Goal: Transaction & Acquisition: Purchase product/service

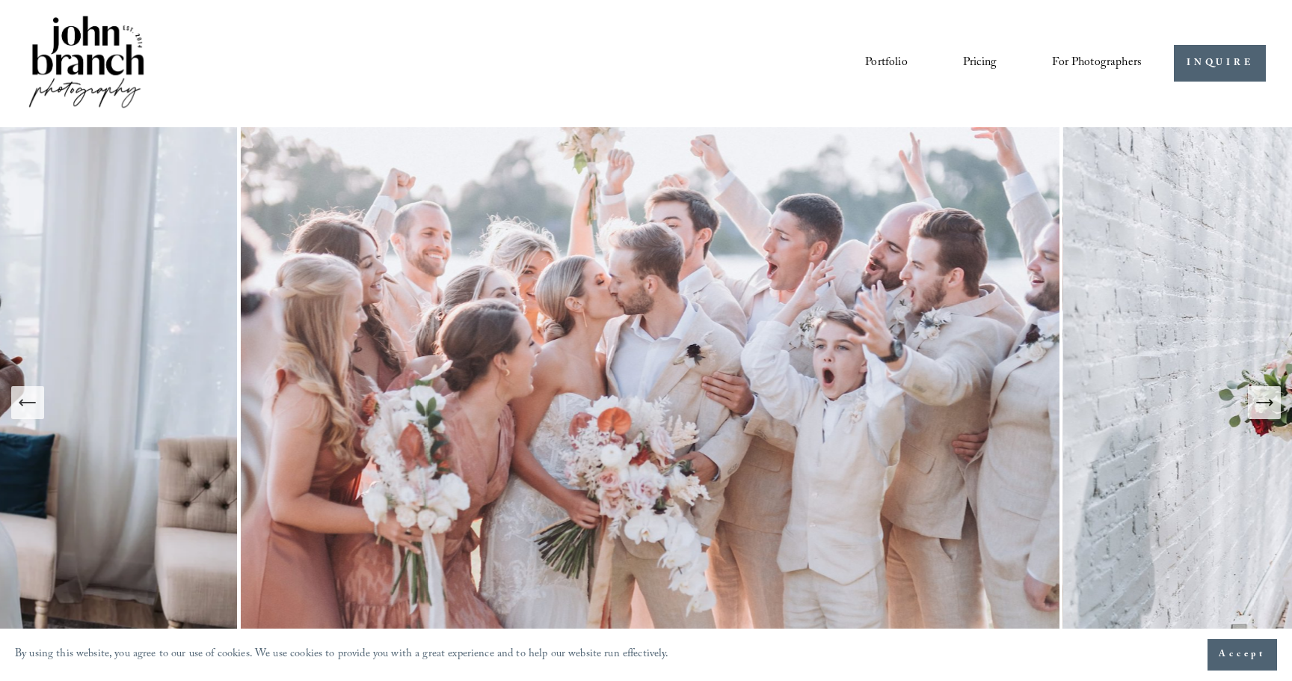
click at [1268, 401] on icon "Next Slide" at bounding box center [1264, 402] width 21 height 21
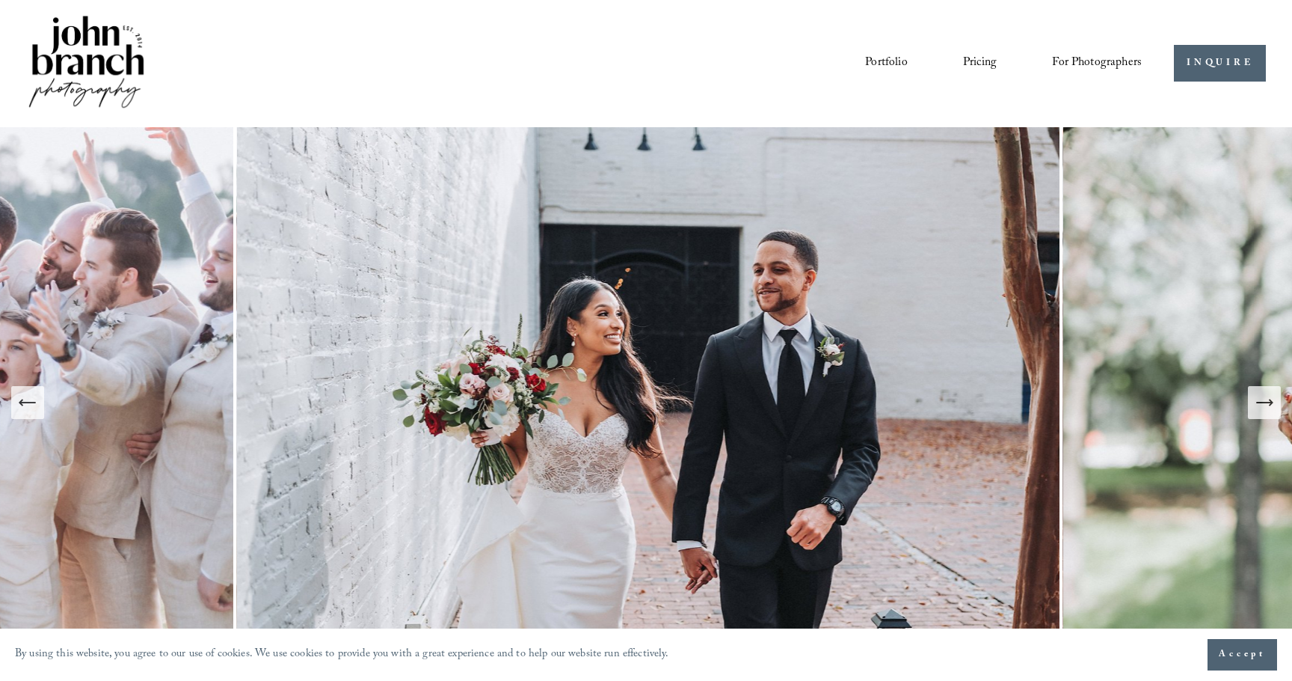
click at [1268, 400] on icon "Next Slide" at bounding box center [1264, 402] width 21 height 21
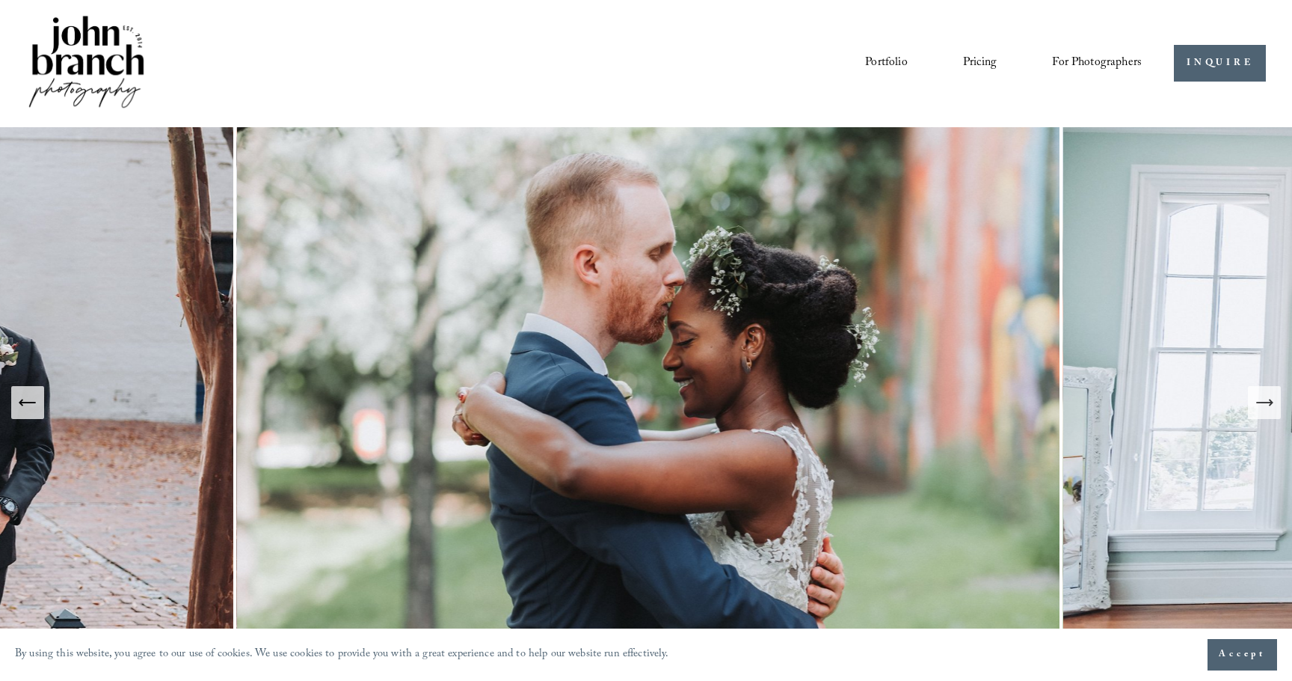
click at [1264, 398] on icon "Next Slide" at bounding box center [1264, 402] width 21 height 21
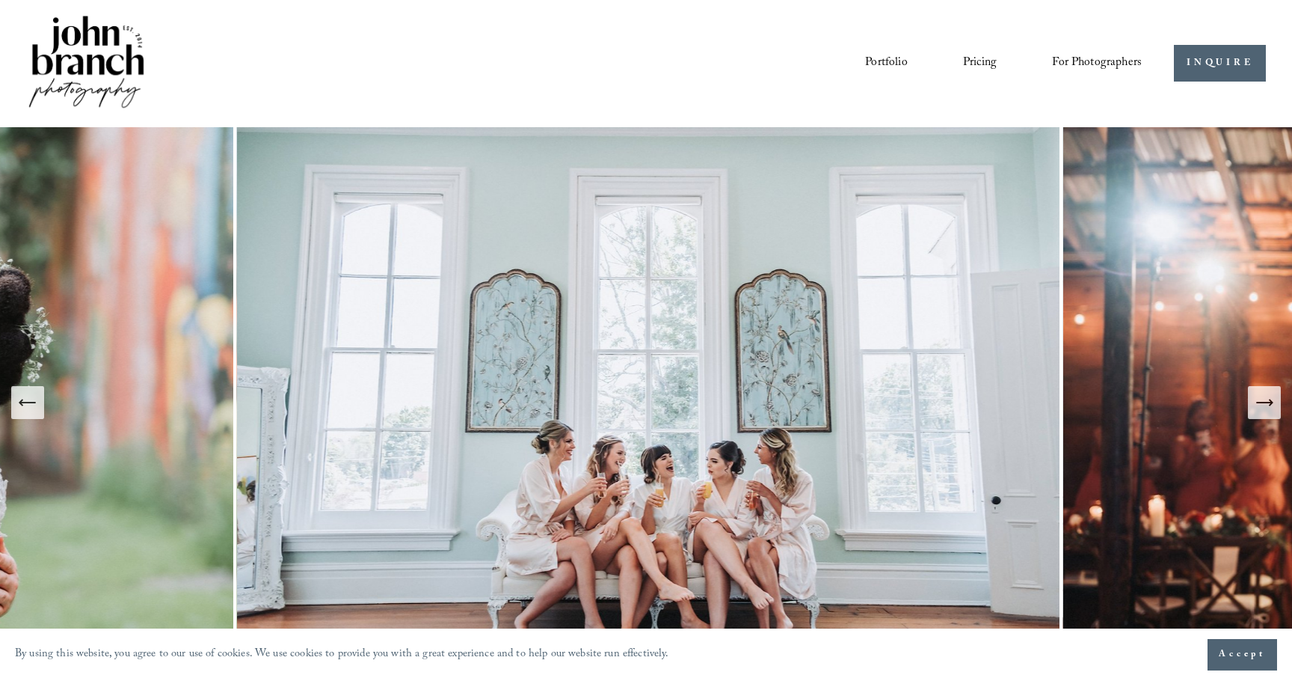
click at [1263, 398] on icon "Next Slide" at bounding box center [1264, 402] width 21 height 21
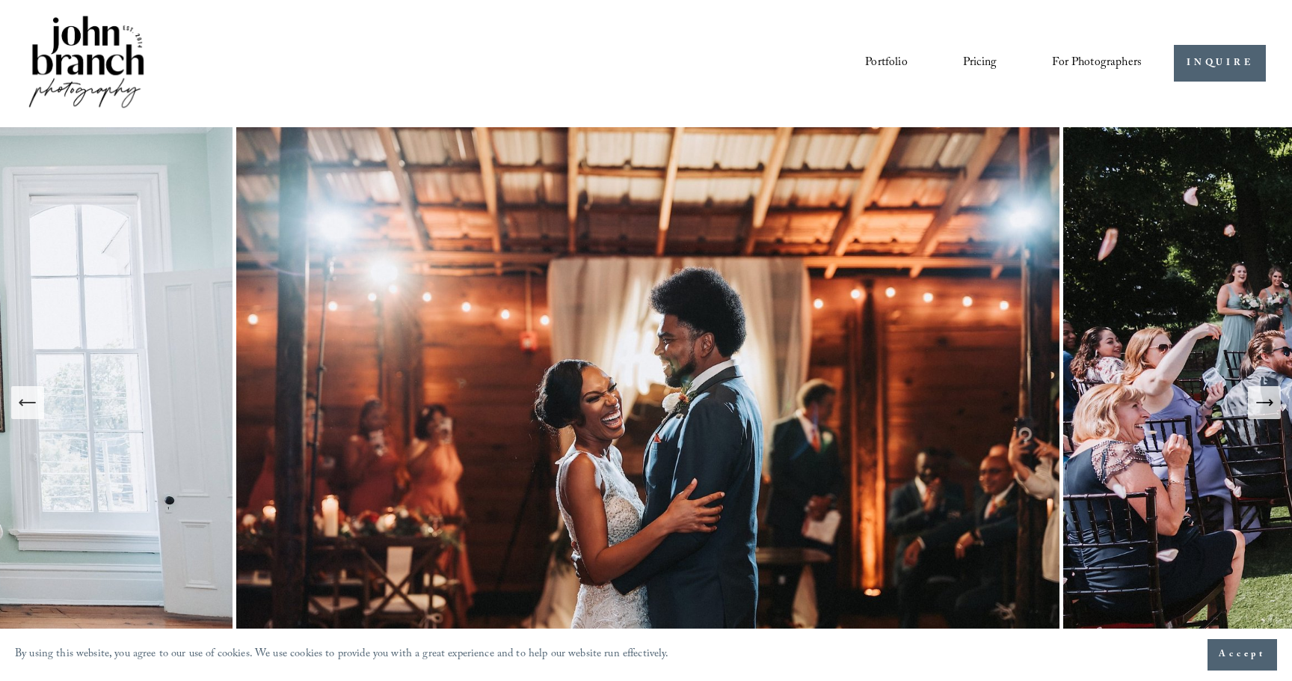
click at [1263, 398] on icon "Next Slide" at bounding box center [1264, 402] width 21 height 21
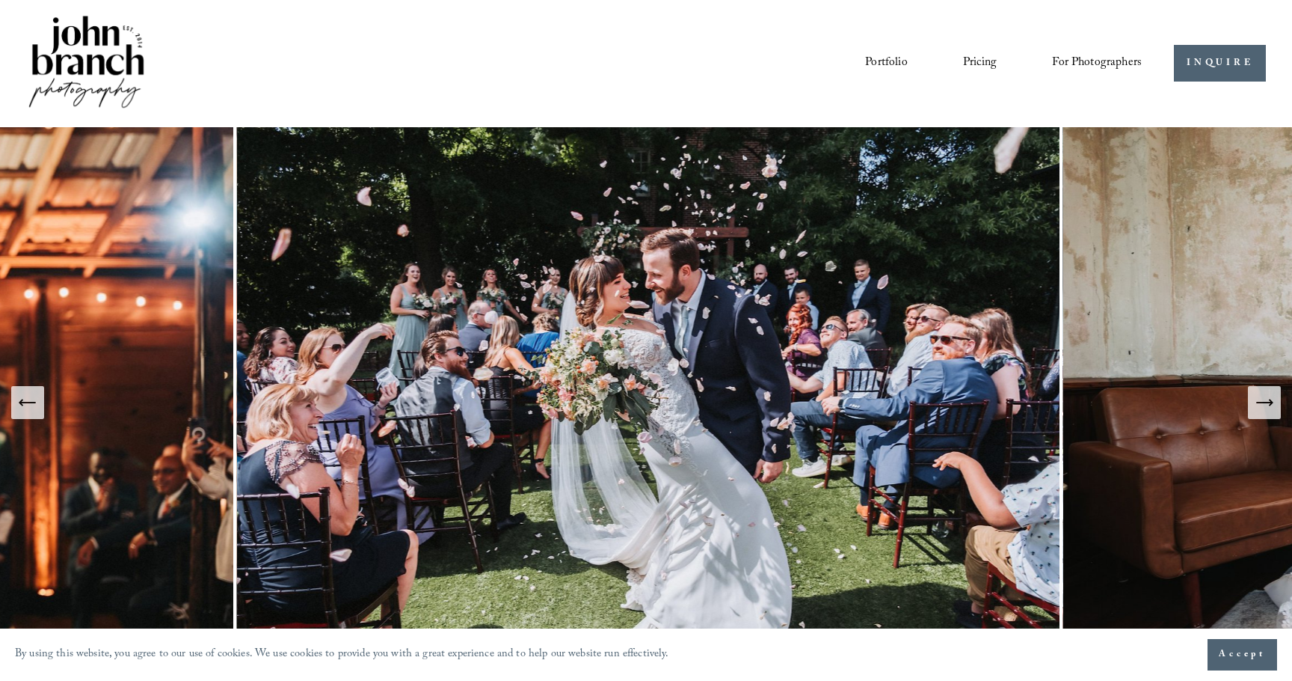
click at [1258, 394] on icon "Next Slide" at bounding box center [1264, 402] width 21 height 21
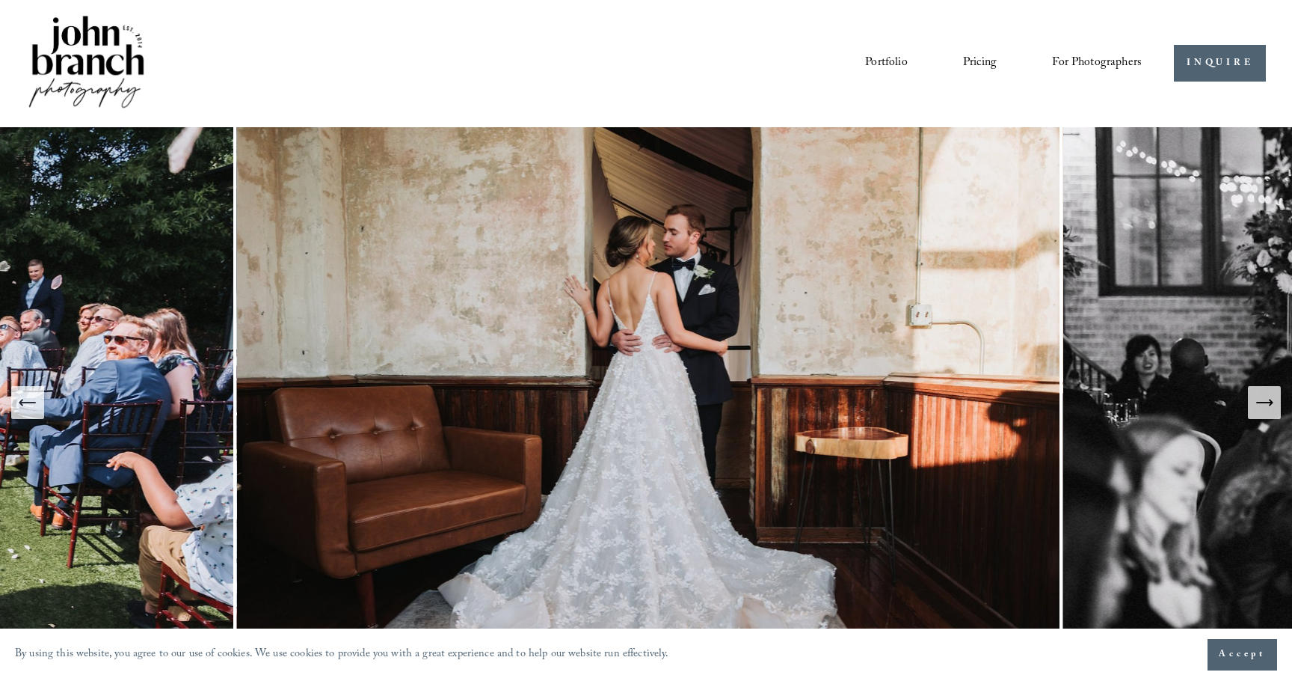
click at [1097, 67] on span "For Photographers" at bounding box center [1097, 63] width 90 height 23
click at [0, 0] on span "Presets" at bounding box center [0, 0] width 0 height 0
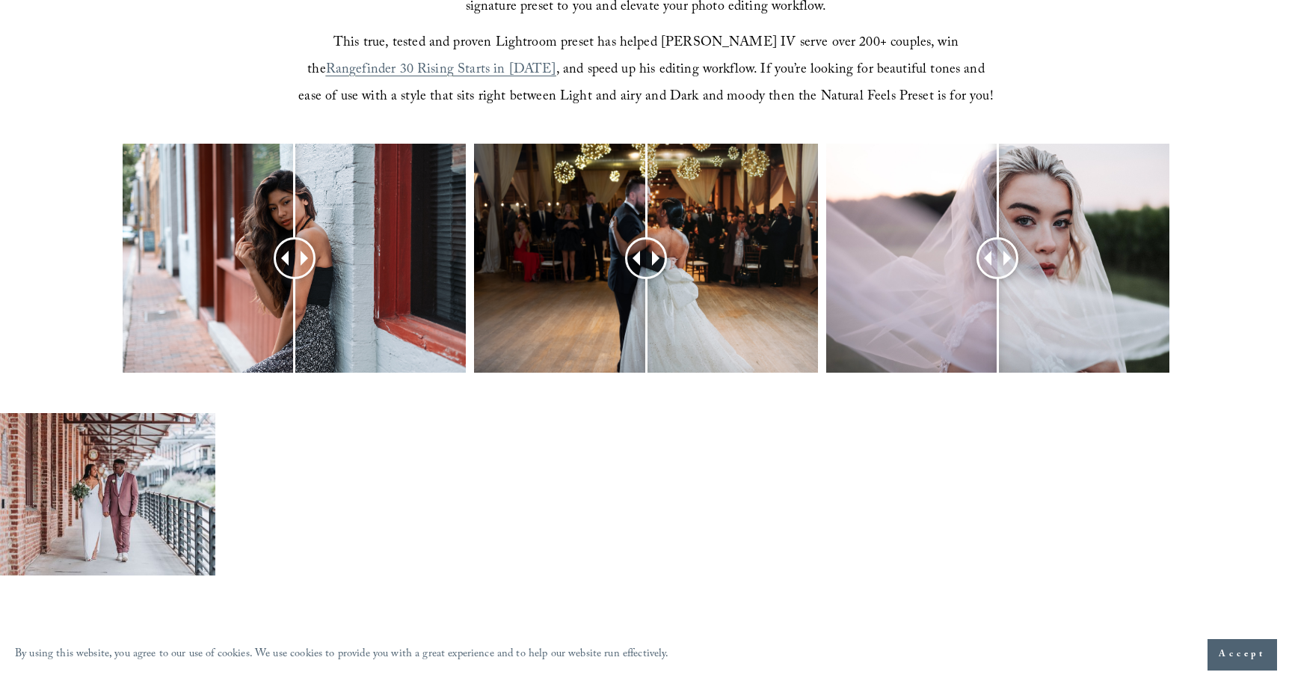
scroll to position [605, 0]
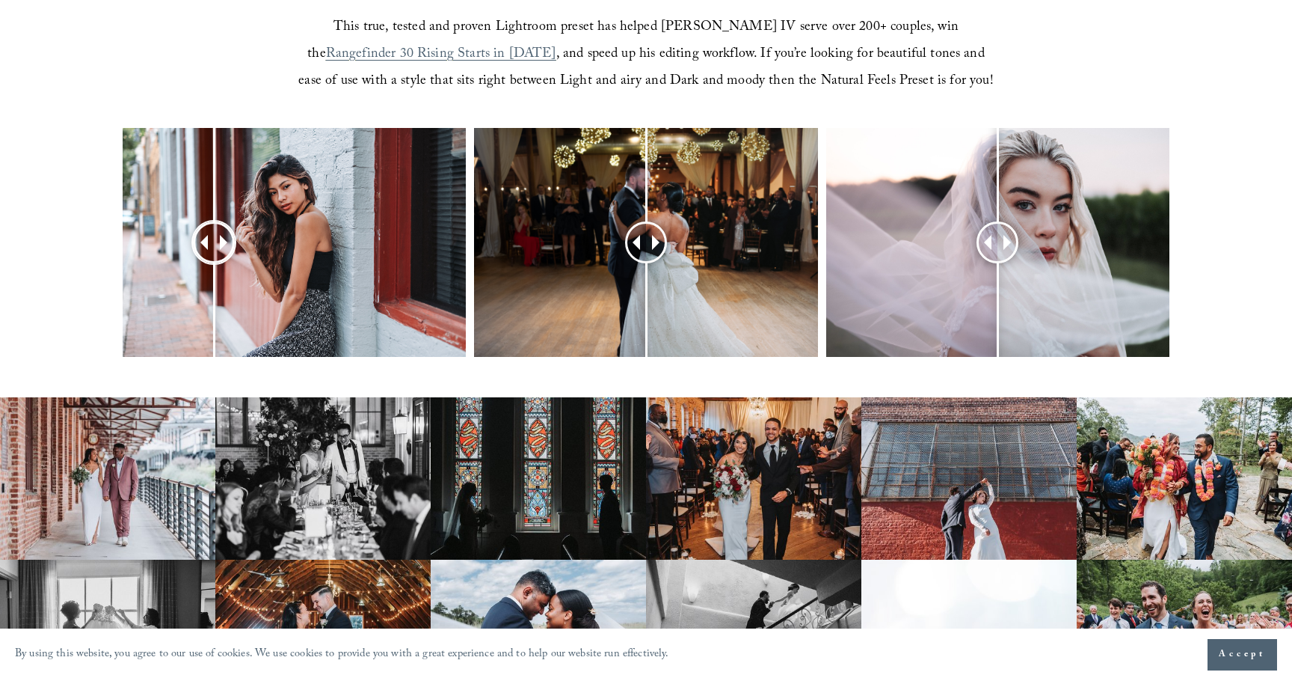
drag, startPoint x: 292, startPoint y: 239, endPoint x: 214, endPoint y: 239, distance: 77.8
click at [214, 239] on div at bounding box center [213, 242] width 39 height 39
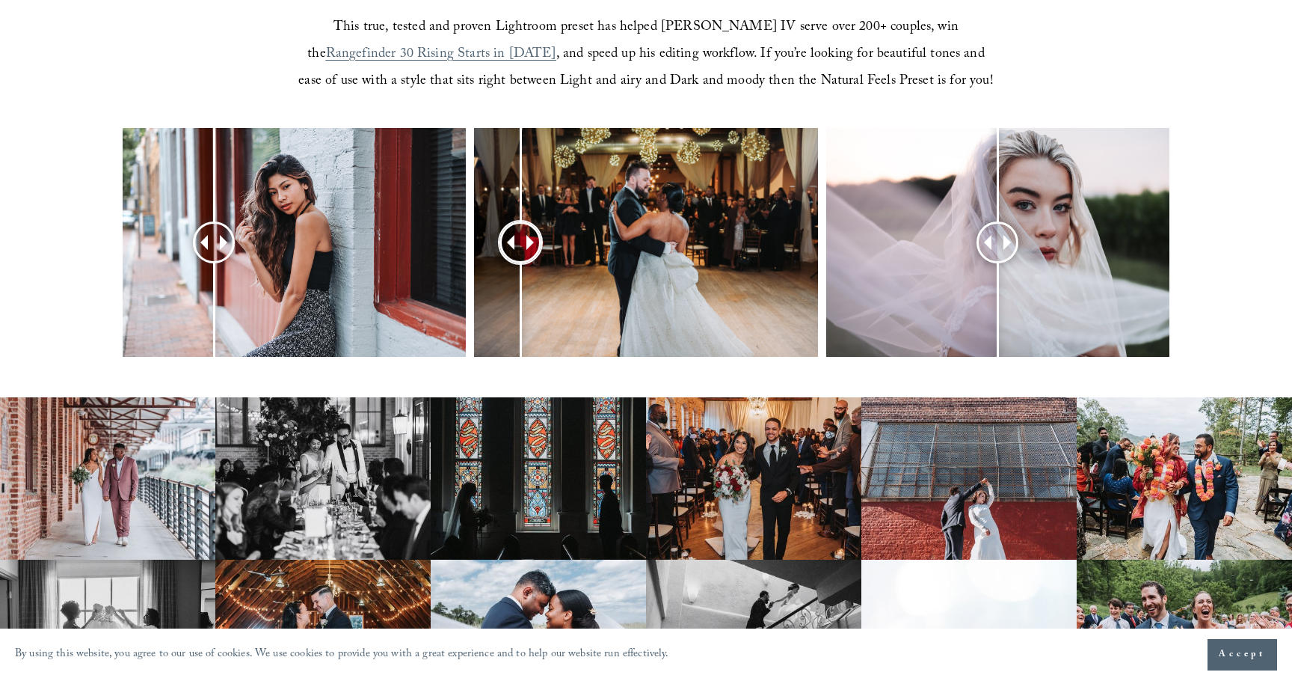
drag, startPoint x: 637, startPoint y: 246, endPoint x: 520, endPoint y: 280, distance: 121.4
click at [520, 261] on div at bounding box center [521, 242] width 38 height 38
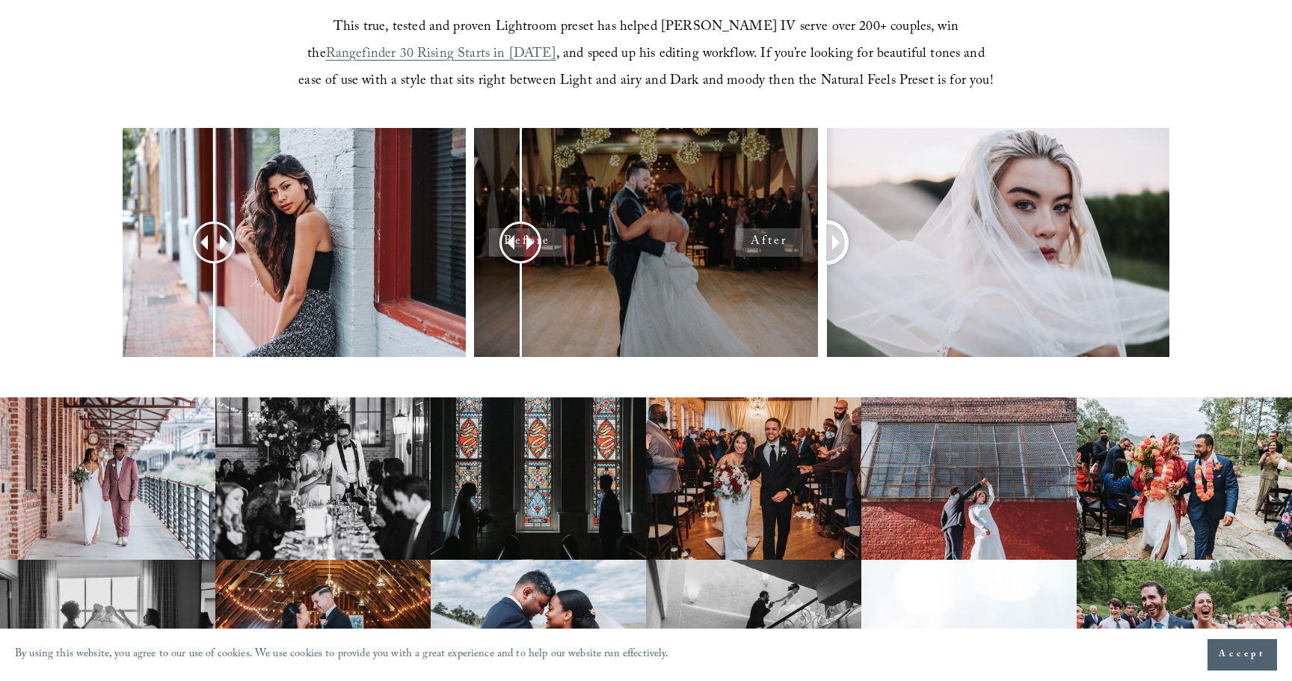
drag, startPoint x: 995, startPoint y: 233, endPoint x: 751, endPoint y: 183, distance: 249.6
click at [751, 183] on div at bounding box center [646, 262] width 1292 height 268
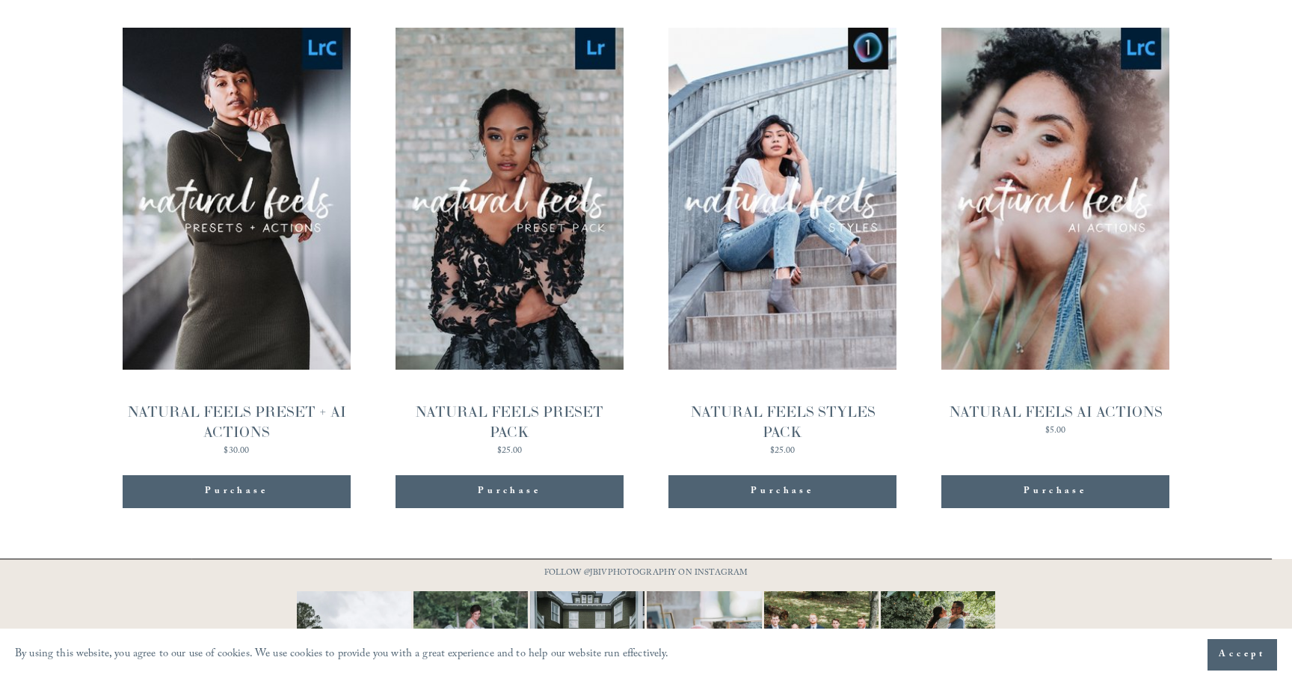
scroll to position [1653, 0]
